Goal: Task Accomplishment & Management: Use online tool/utility

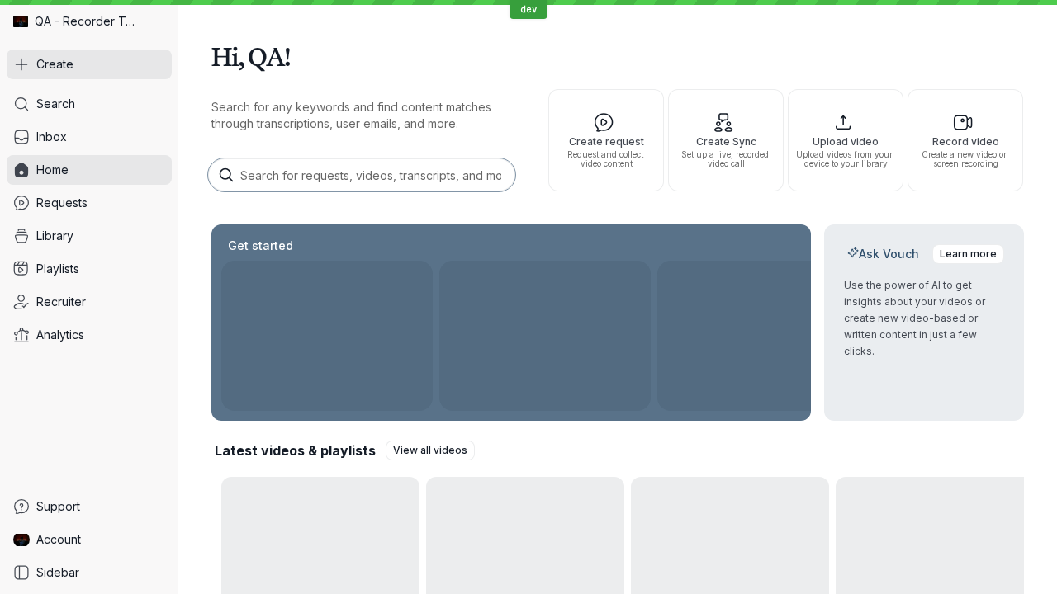
click at [89, 64] on button "Create" at bounding box center [89, 65] width 165 height 30
